Goal: Subscribe to service/newsletter

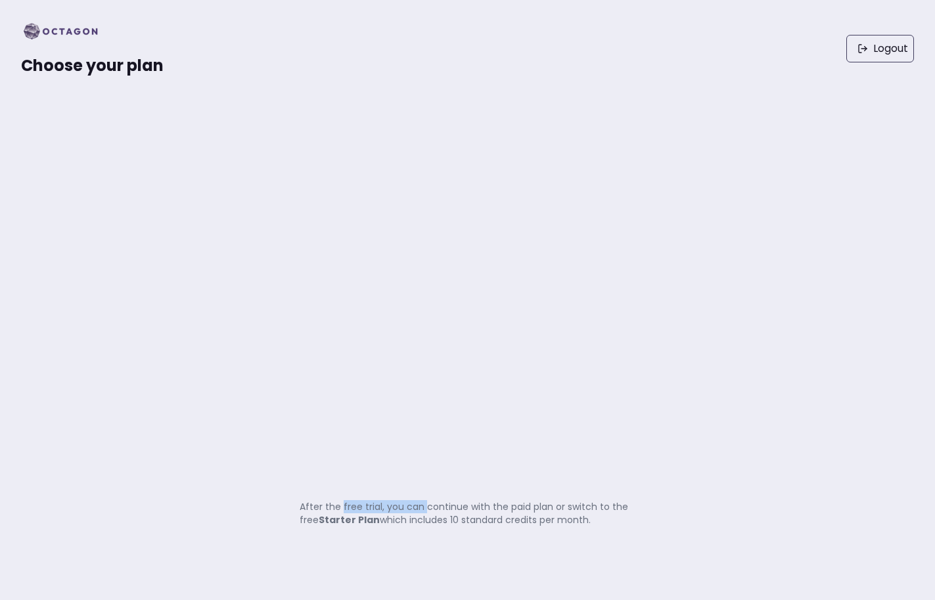
click at [423, 511] on p "After the free trial, you can continue with the paid plan or switch to the free…" at bounding box center [468, 513] width 337 height 26
click at [446, 513] on p "After the free trial, you can continue with the paid plan or switch to the free…" at bounding box center [468, 513] width 337 height 26
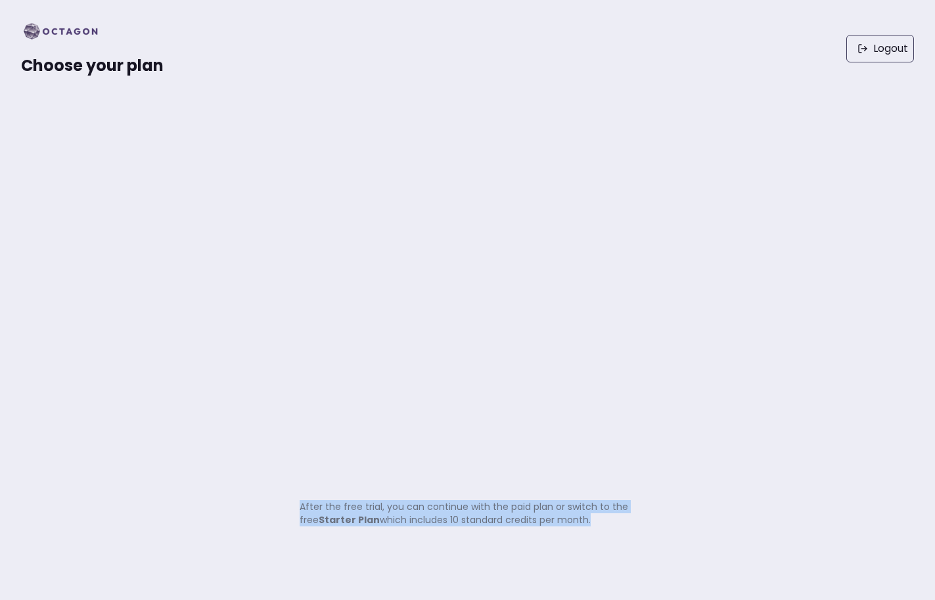
click at [409, 501] on p "After the free trial, you can continue with the paid plan or switch to the free…" at bounding box center [468, 513] width 337 height 26
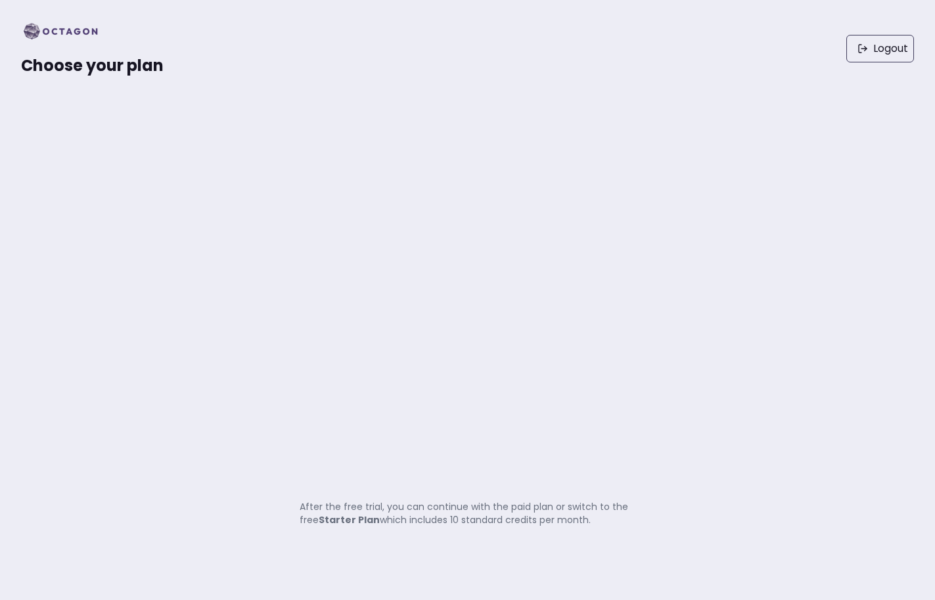
click at [409, 501] on p "After the free trial, you can continue with the paid plan or switch to the free…" at bounding box center [468, 513] width 337 height 26
click at [375, 502] on p "After the free trial, you can continue with the paid plan or switch to the free…" at bounding box center [468, 513] width 337 height 26
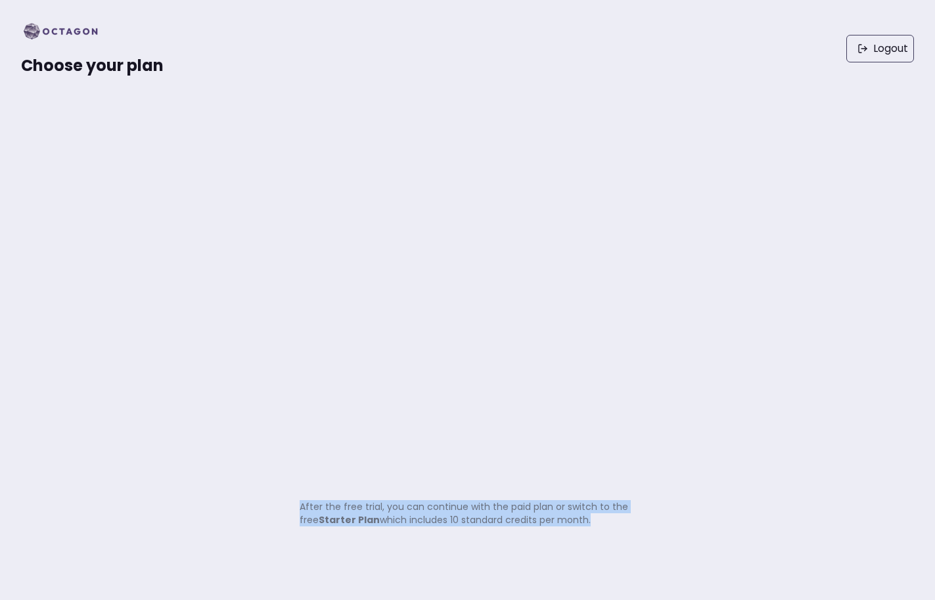
click at [348, 504] on p "After the free trial, you can continue with the paid plan or switch to the free…" at bounding box center [468, 513] width 337 height 26
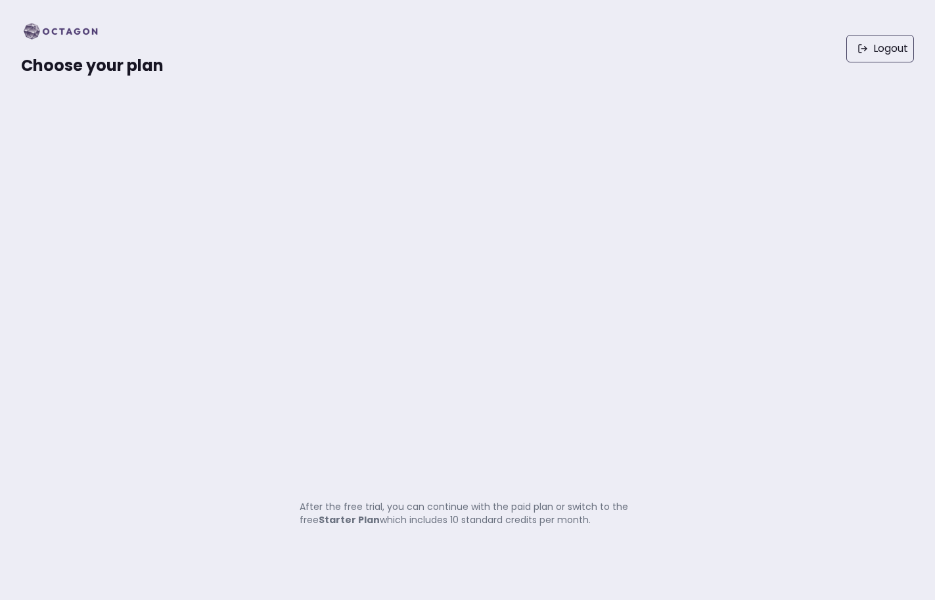
click at [348, 504] on p "After the free trial, you can continue with the paid plan or switch to the free…" at bounding box center [468, 513] width 337 height 26
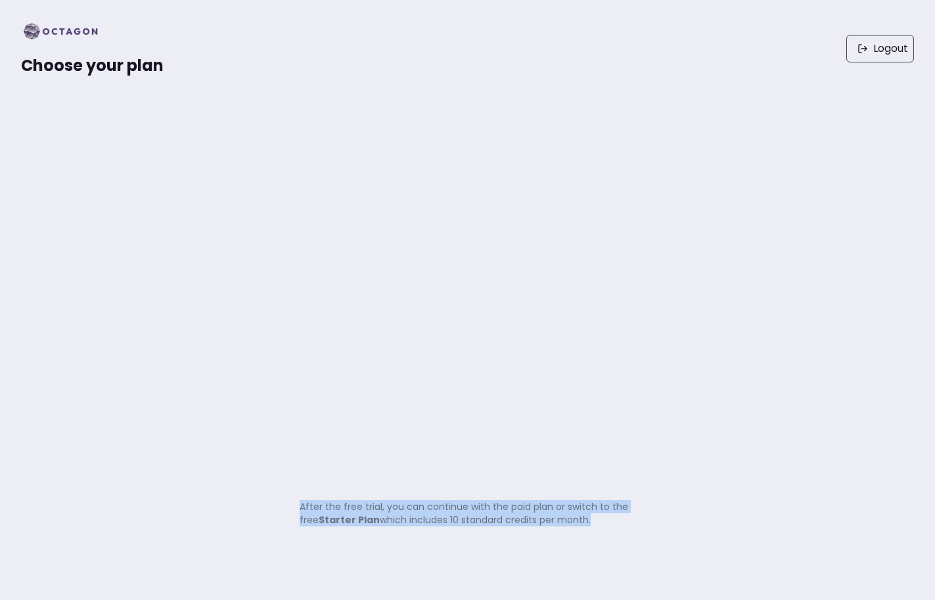
click at [381, 505] on p "After the free trial, you can continue with the paid plan or switch to the free…" at bounding box center [468, 513] width 337 height 26
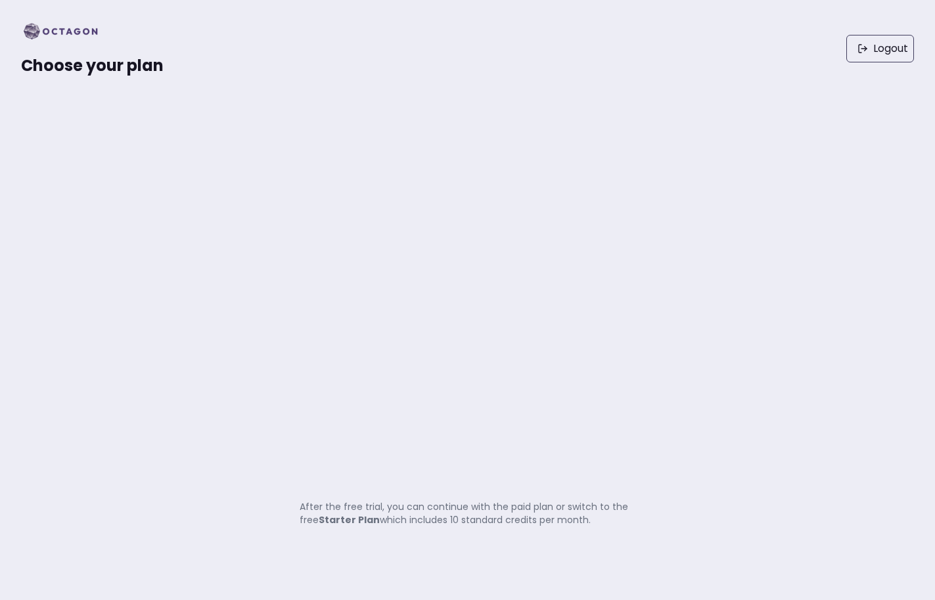
click at [424, 513] on p "After the free trial, you can continue with the paid plan or switch to the free…" at bounding box center [468, 513] width 337 height 26
click at [58, 22] on img at bounding box center [64, 31] width 87 height 21
click at [66, 34] on img at bounding box center [64, 31] width 87 height 21
